Goal: Transaction & Acquisition: Purchase product/service

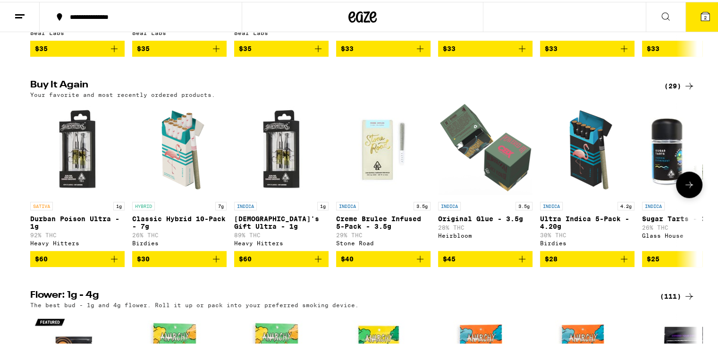
scroll to position [723, 0]
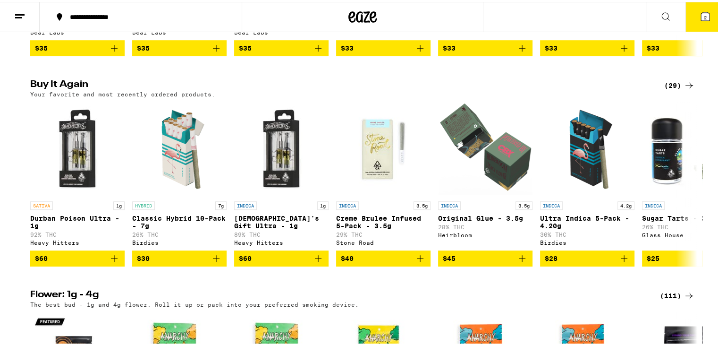
click at [697, 23] on button "2" at bounding box center [705, 14] width 40 height 29
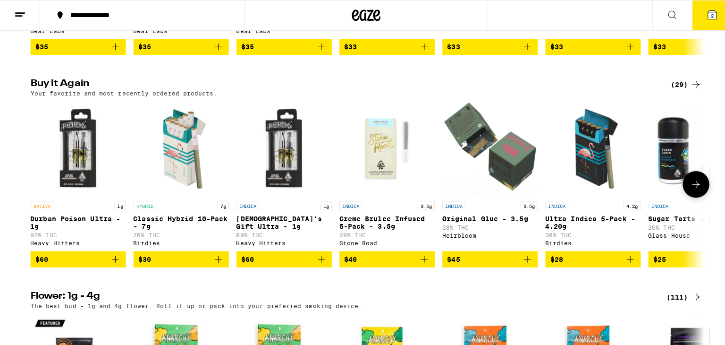
scroll to position [834, 0]
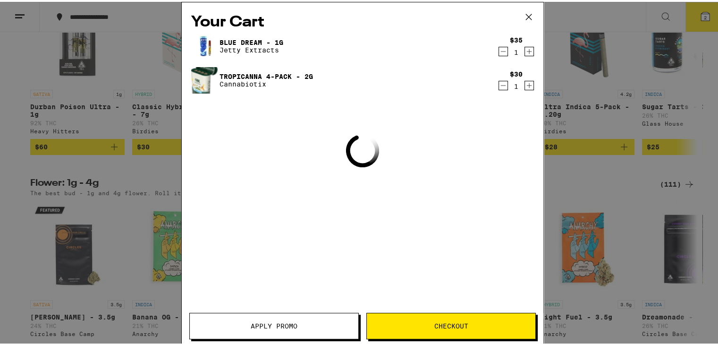
click at [701, 10] on div "Your Cart Blue Dream - 1g Jetty Extracts $35 1 Tropicanna 4-pack - 2g Cannabiot…" at bounding box center [362, 172] width 725 height 345
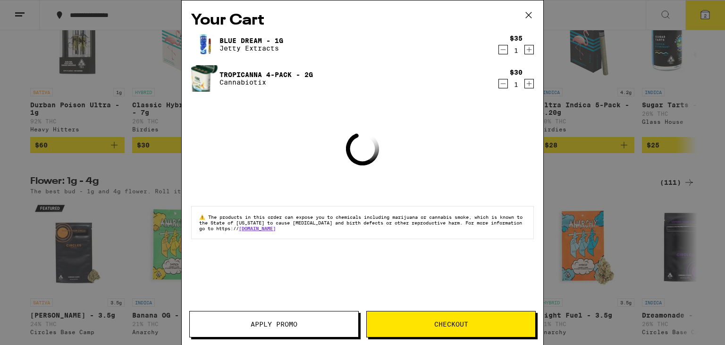
click at [528, 49] on icon "Increment" at bounding box center [529, 49] width 8 height 11
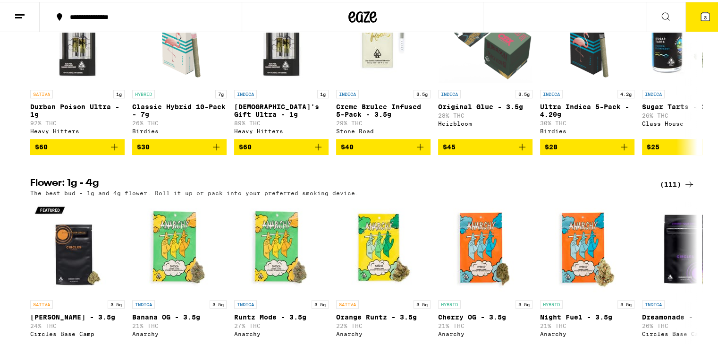
click at [698, 22] on button "3" at bounding box center [705, 14] width 40 height 29
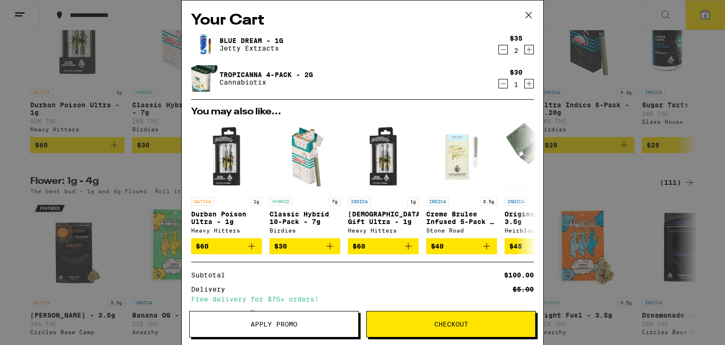
click at [499, 50] on icon "Decrement" at bounding box center [503, 49] width 8 height 11
click at [231, 246] on span "$60" at bounding box center [226, 245] width 61 height 11
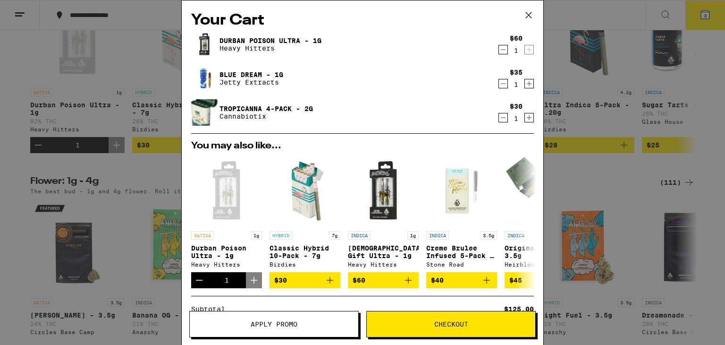
click at [499, 85] on icon "Decrement" at bounding box center [503, 83] width 8 height 11
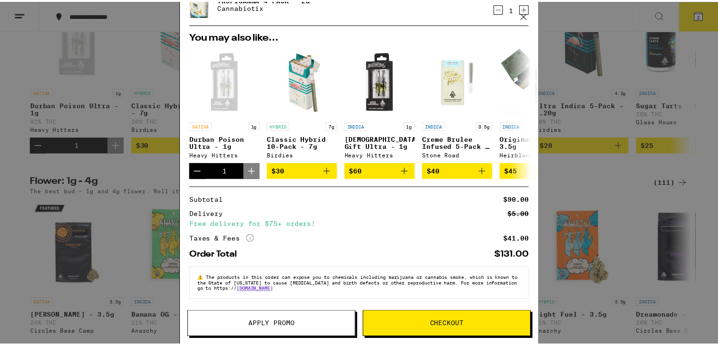
scroll to position [25, 0]
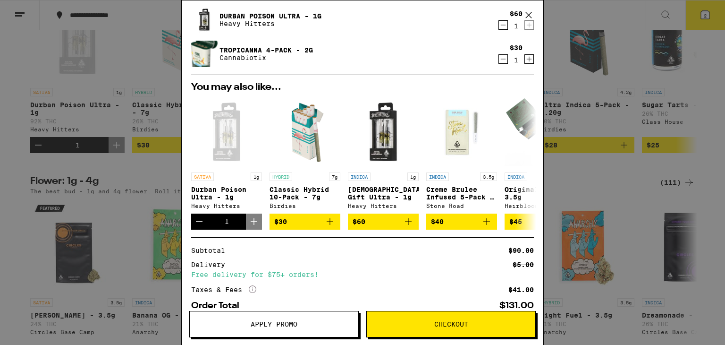
click at [530, 15] on icon at bounding box center [529, 15] width 14 height 14
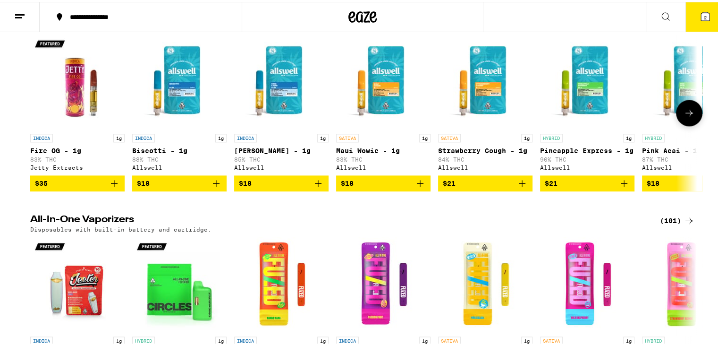
scroll to position [1400, 0]
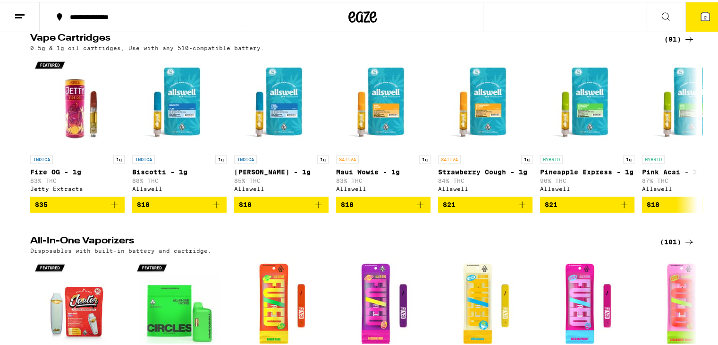
click at [684, 43] on icon at bounding box center [689, 37] width 11 height 11
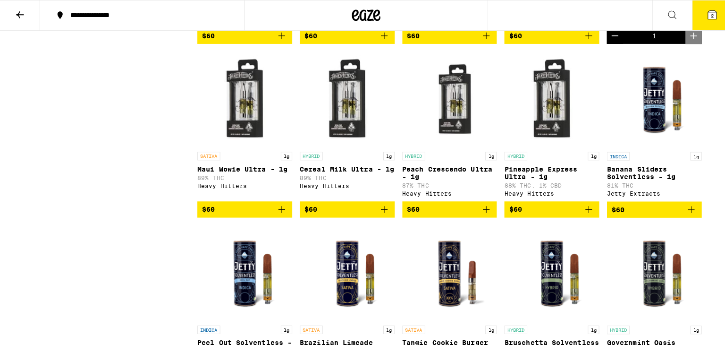
scroll to position [2848, 0]
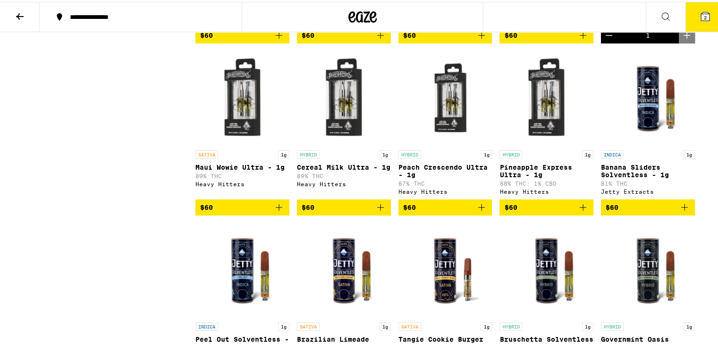
click at [436, 211] on span "$60" at bounding box center [445, 205] width 84 height 11
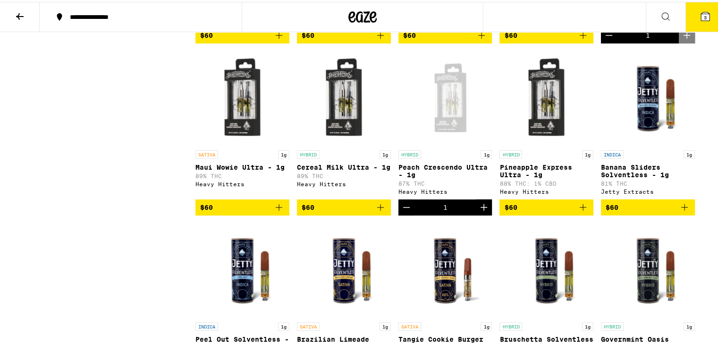
click at [700, 27] on button "3" at bounding box center [705, 14] width 40 height 29
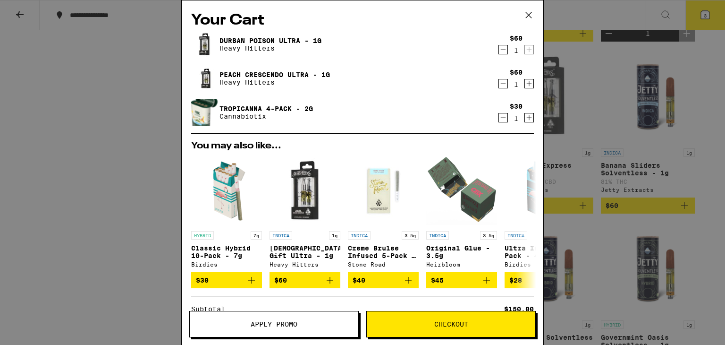
click at [499, 49] on icon "Decrement" at bounding box center [503, 49] width 8 height 11
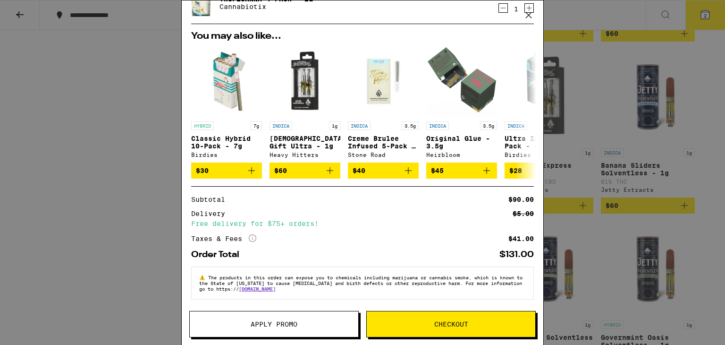
scroll to position [76, 0]
click at [432, 322] on span "Checkout" at bounding box center [451, 324] width 169 height 7
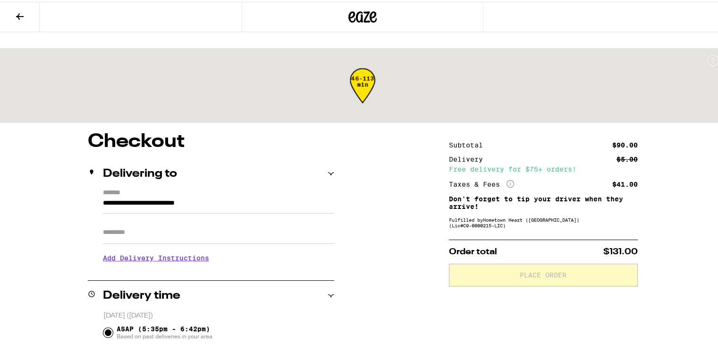
scroll to position [49, 0]
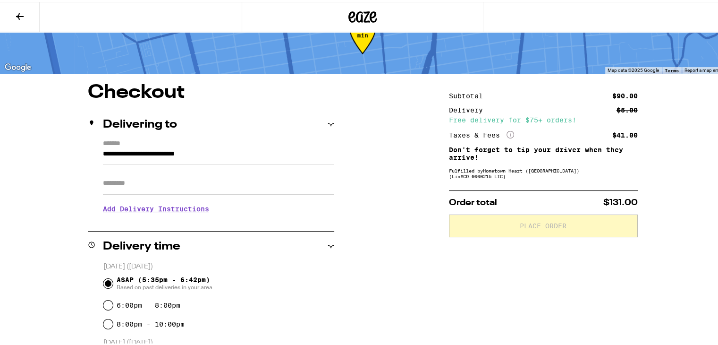
click at [166, 170] on input "Apt/Suite" at bounding box center [218, 181] width 231 height 23
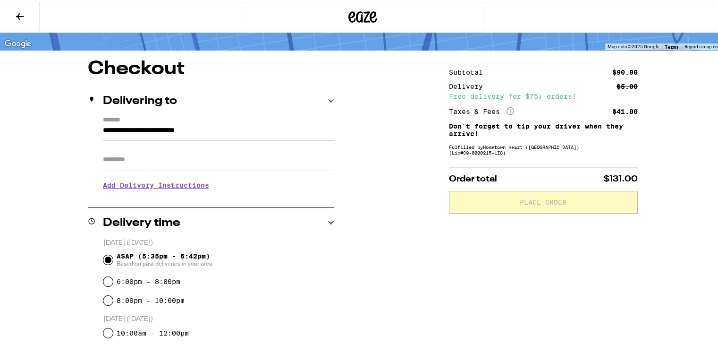
click at [133, 146] on input "Apt/Suite" at bounding box center [218, 157] width 231 height 23
type input "*"
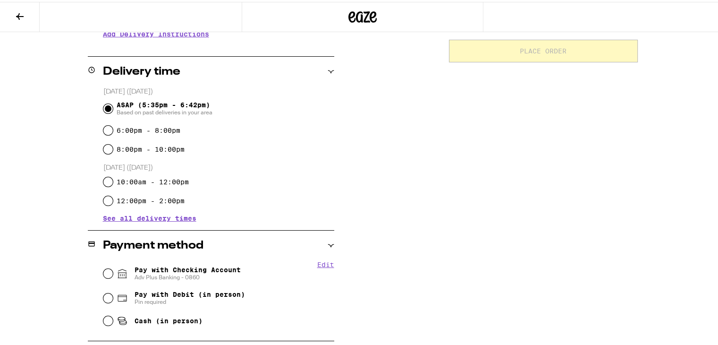
scroll to position [224, 0]
click at [181, 263] on span "Pay with Checking Account Adv Plus Banking - 0860" at bounding box center [188, 270] width 106 height 15
click at [113, 266] on input "Pay with Checking Account Adv Plus Banking - 0860" at bounding box center [107, 270] width 9 height 9
radio input "true"
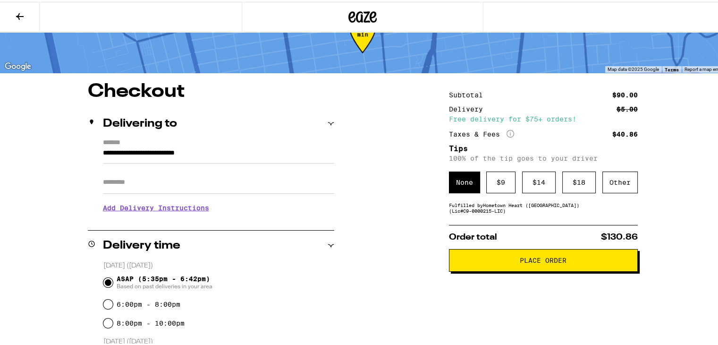
scroll to position [25, 0]
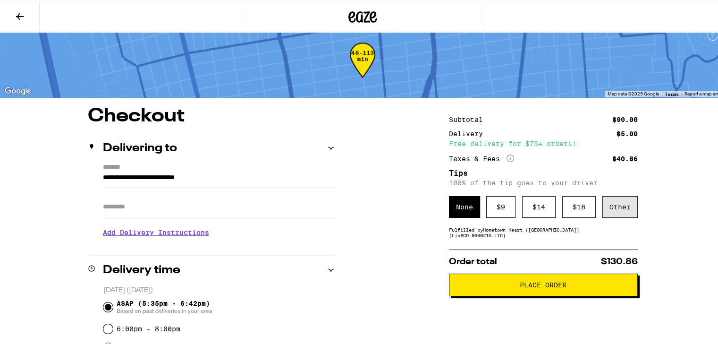
click at [624, 194] on div "Other" at bounding box center [619, 205] width 35 height 22
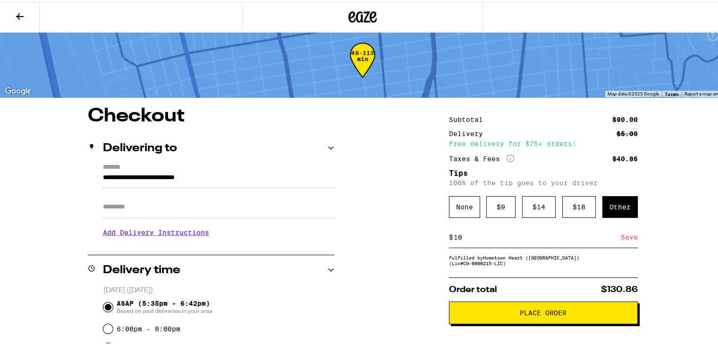
type input "10"
click at [621, 225] on div "Save" at bounding box center [629, 235] width 17 height 21
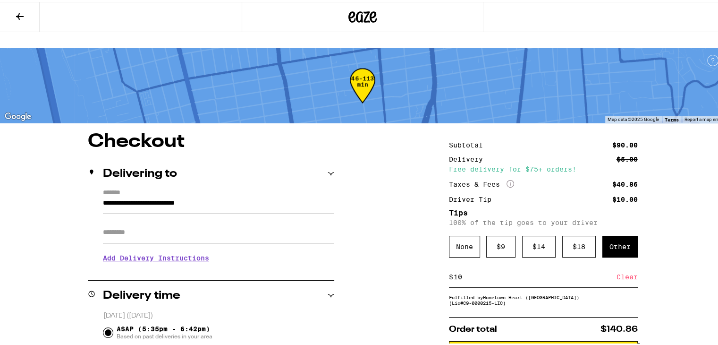
scroll to position [0, 0]
drag, startPoint x: 623, startPoint y: 163, endPoint x: 636, endPoint y: 165, distance: 13.3
click at [631, 194] on div "$10.00" at bounding box center [624, 197] width 25 height 7
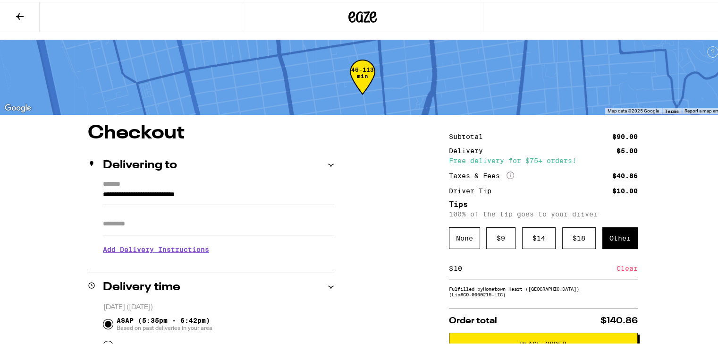
scroll to position [45, 0]
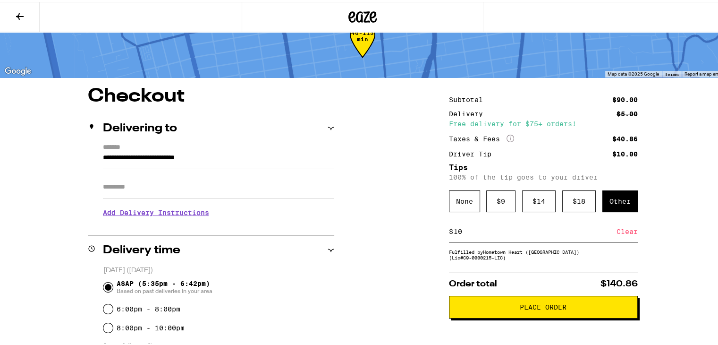
click at [568, 295] on button "Place Order" at bounding box center [543, 305] width 189 height 23
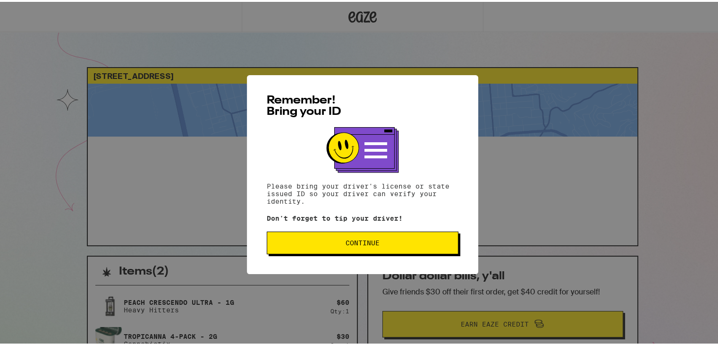
click at [369, 236] on button "Continue" at bounding box center [363, 240] width 192 height 23
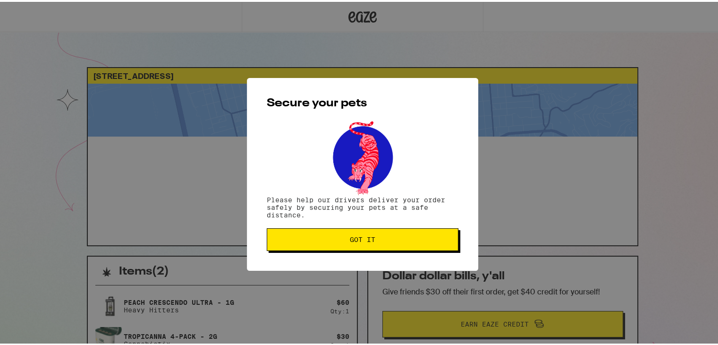
click at [369, 236] on span "Got it" at bounding box center [362, 237] width 25 height 7
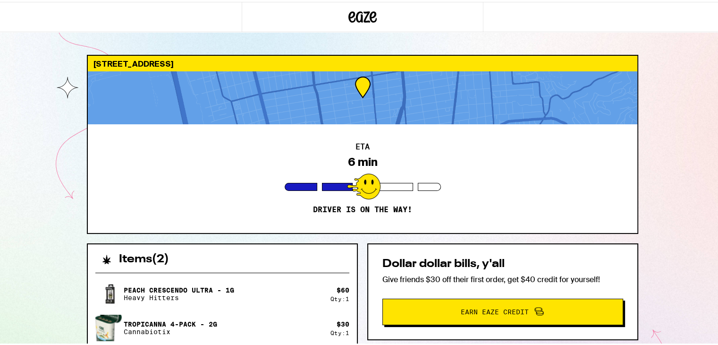
scroll to position [13, 0]
